Goal: Task Accomplishment & Management: Manage account settings

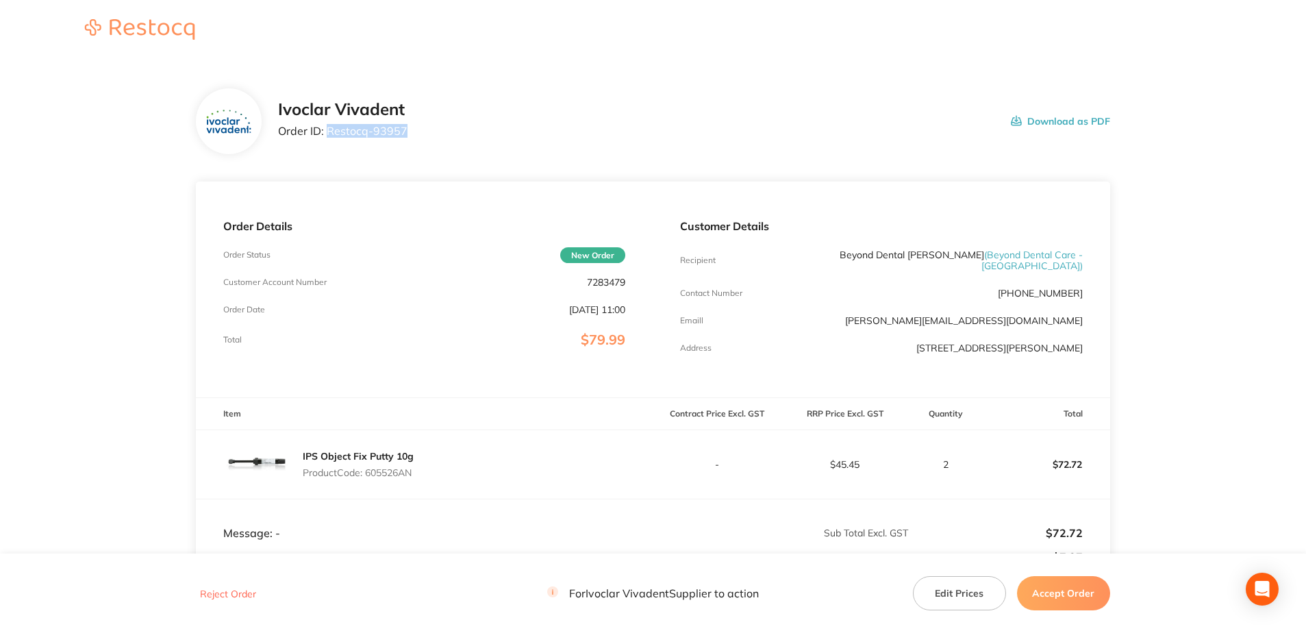
drag, startPoint x: 327, startPoint y: 135, endPoint x: 403, endPoint y: 130, distance: 76.1
click at [403, 130] on p "Order ID: Restocq- 93957" at bounding box center [342, 131] width 129 height 12
copy p "Restocq- 93957"
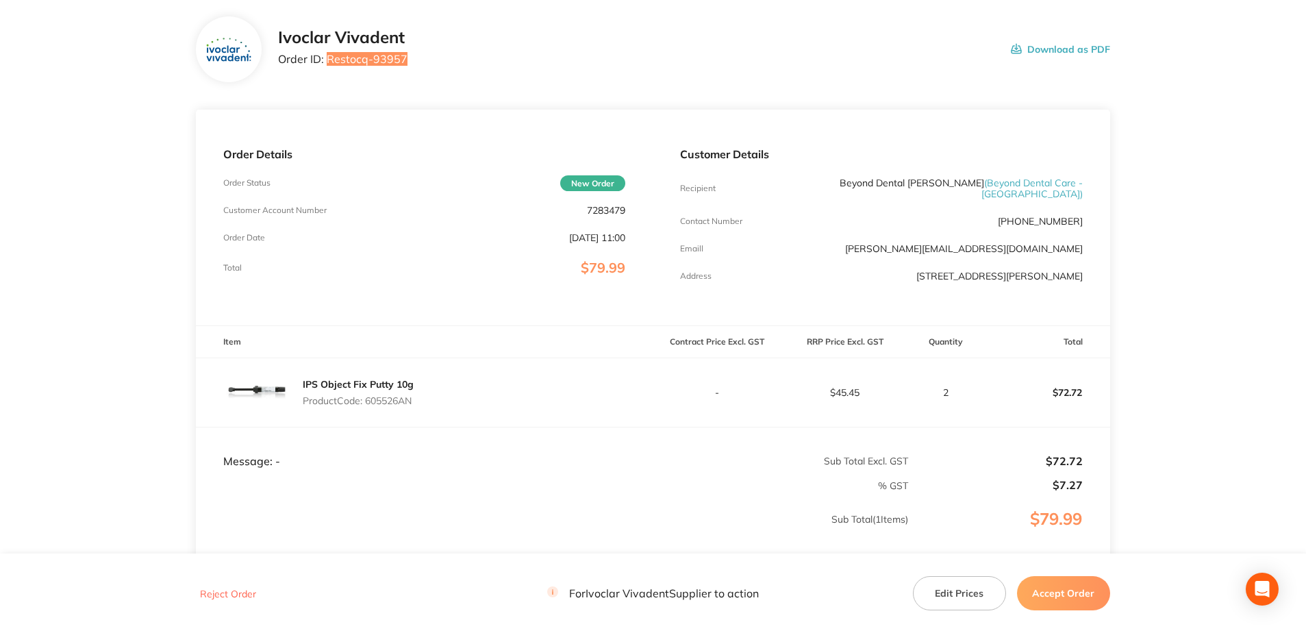
scroll to position [137, 0]
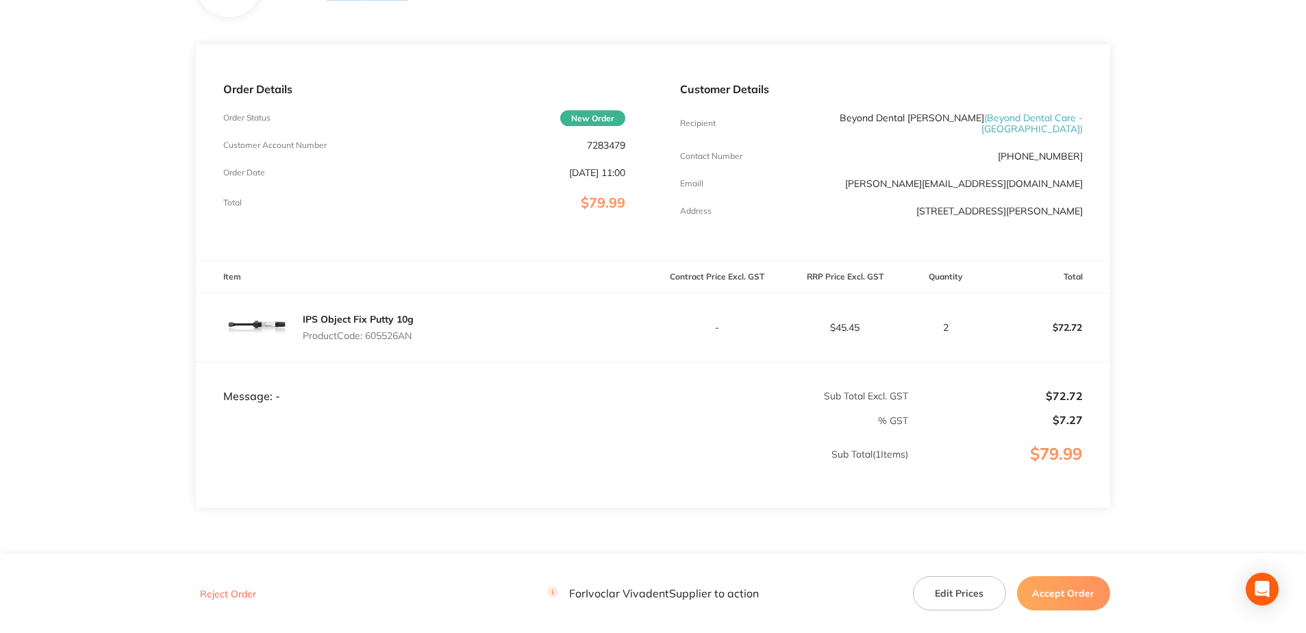
click at [385, 330] on p "Product Code: 605526AN" at bounding box center [358, 335] width 111 height 11
copy p "605526AN"
click at [798, 53] on div "Customer Details Recipient Beyond Dental [PERSON_NAME] ( Beyond Dental Care - […" at bounding box center [880, 152] width 457 height 216
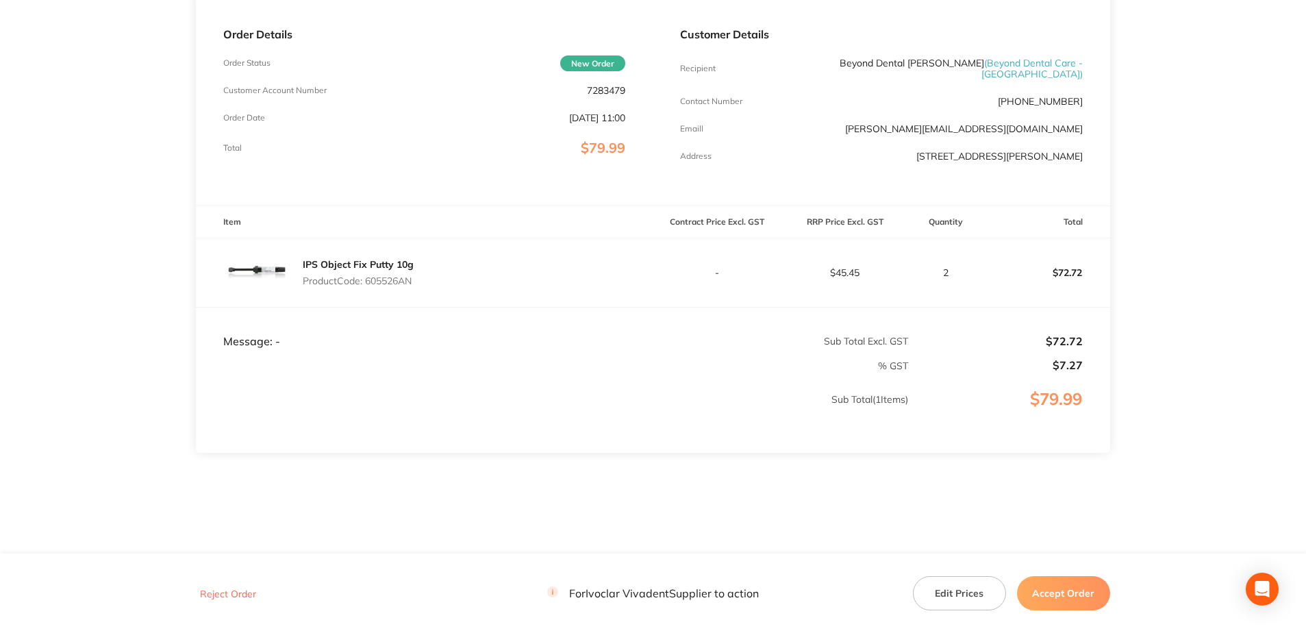
scroll to position [194, 0]
click at [1064, 583] on button "Accept Order" at bounding box center [1063, 593] width 93 height 34
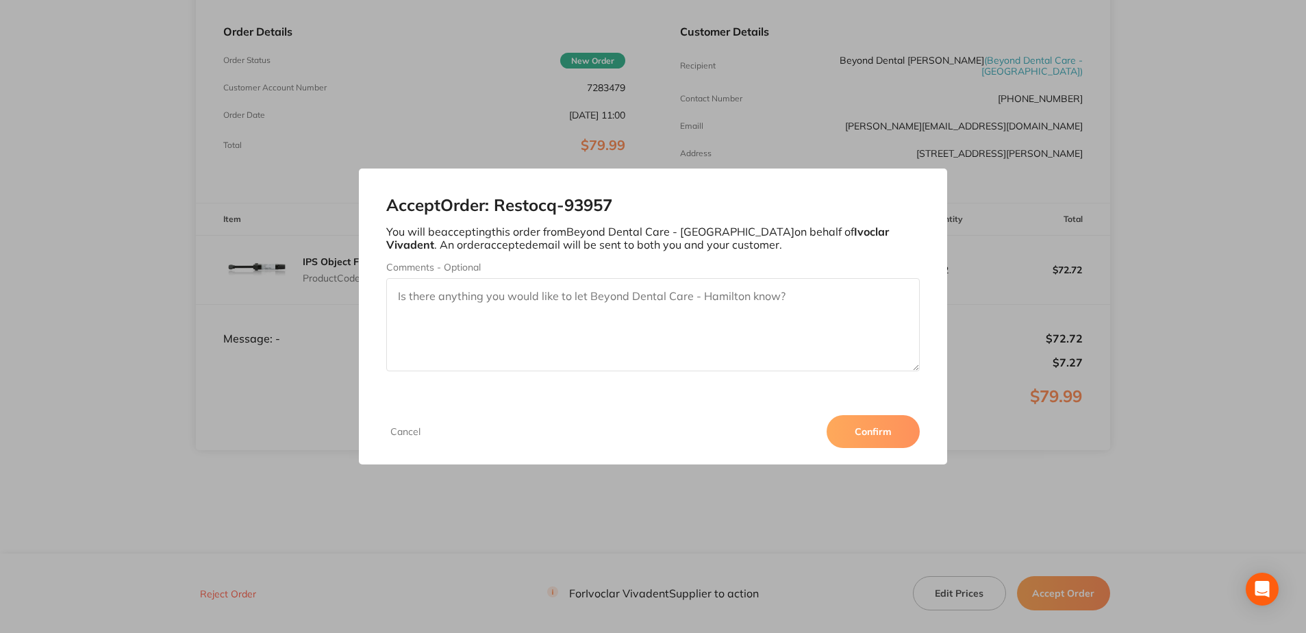
click at [884, 429] on button "Confirm" at bounding box center [872, 431] width 93 height 33
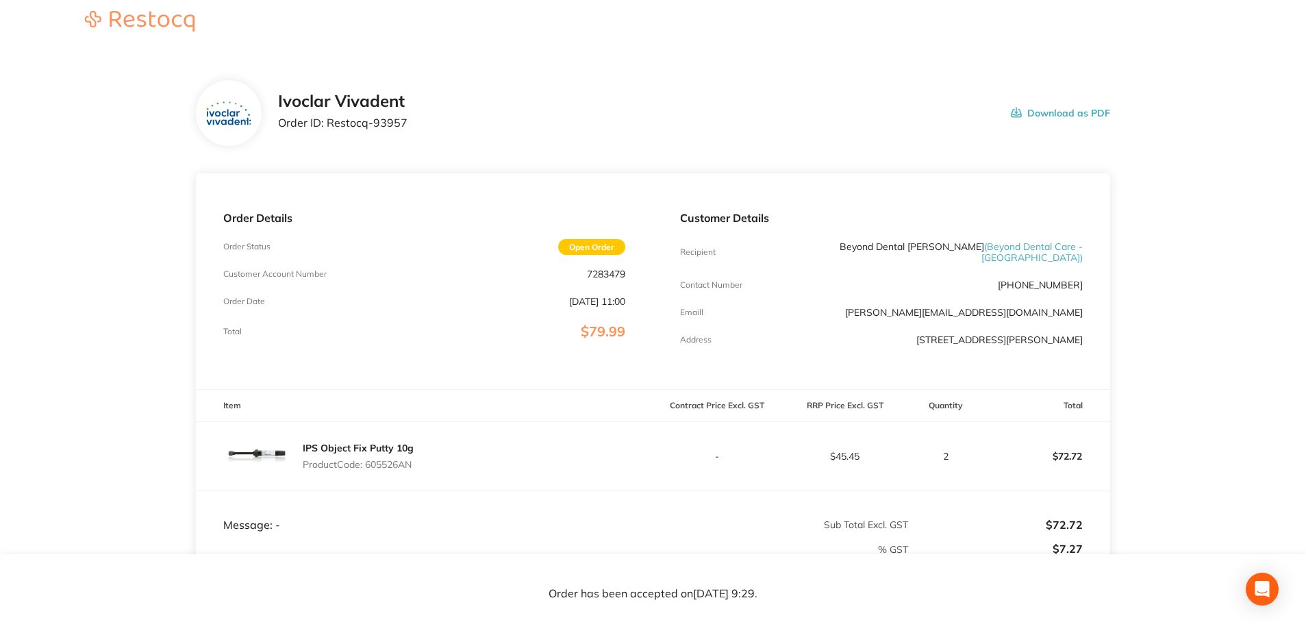
scroll to position [0, 0]
